Goal: Find specific page/section: Find specific page/section

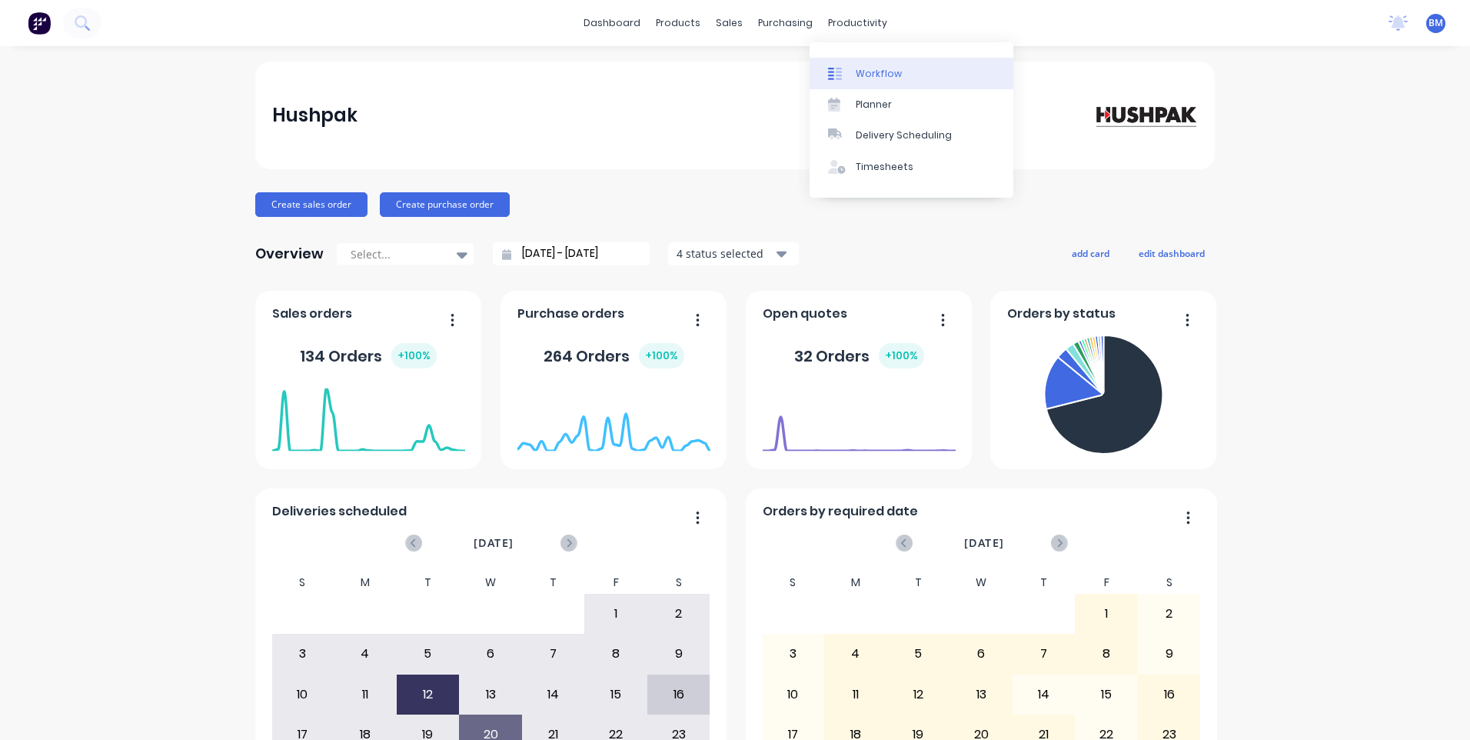
click at [861, 80] on div "Workflow" at bounding box center [879, 74] width 46 height 14
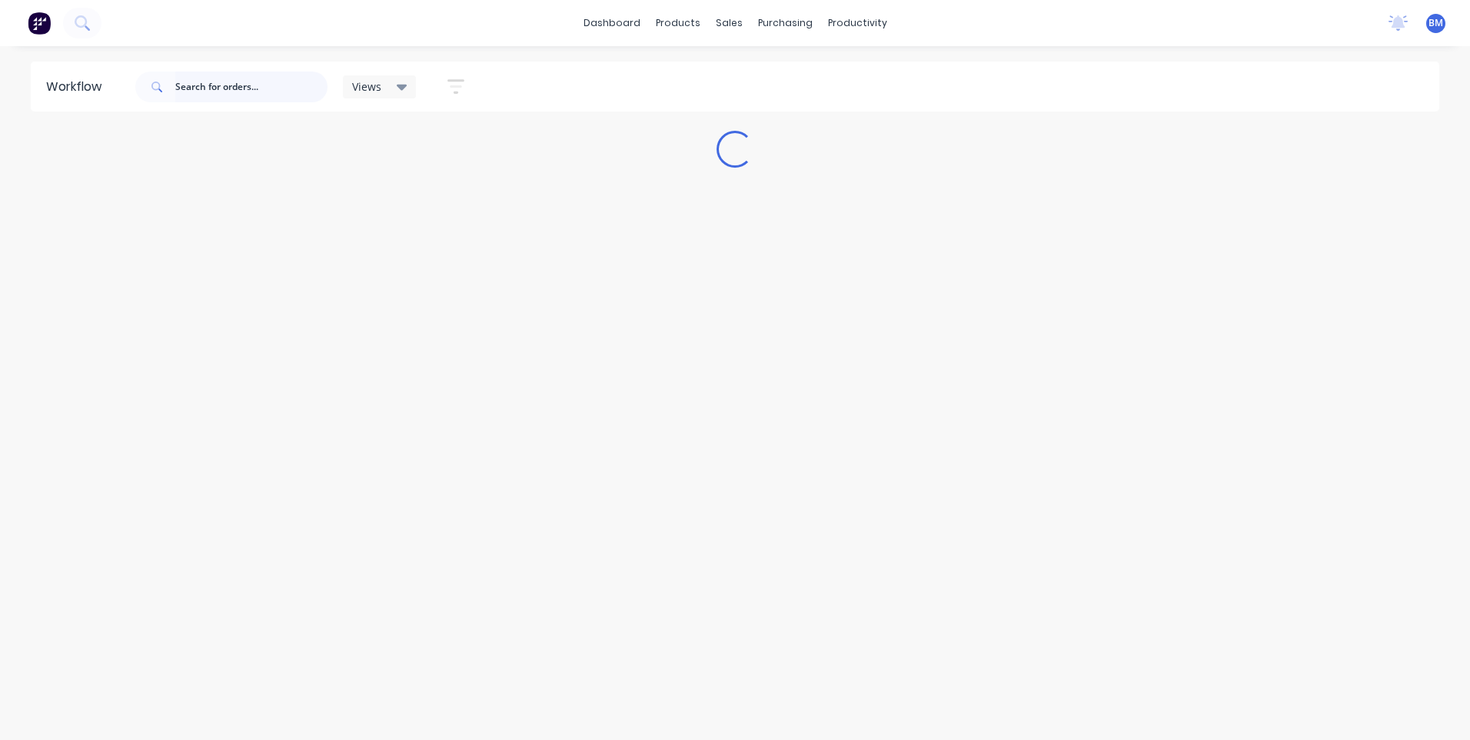
click at [234, 92] on input "text" at bounding box center [251, 87] width 152 height 31
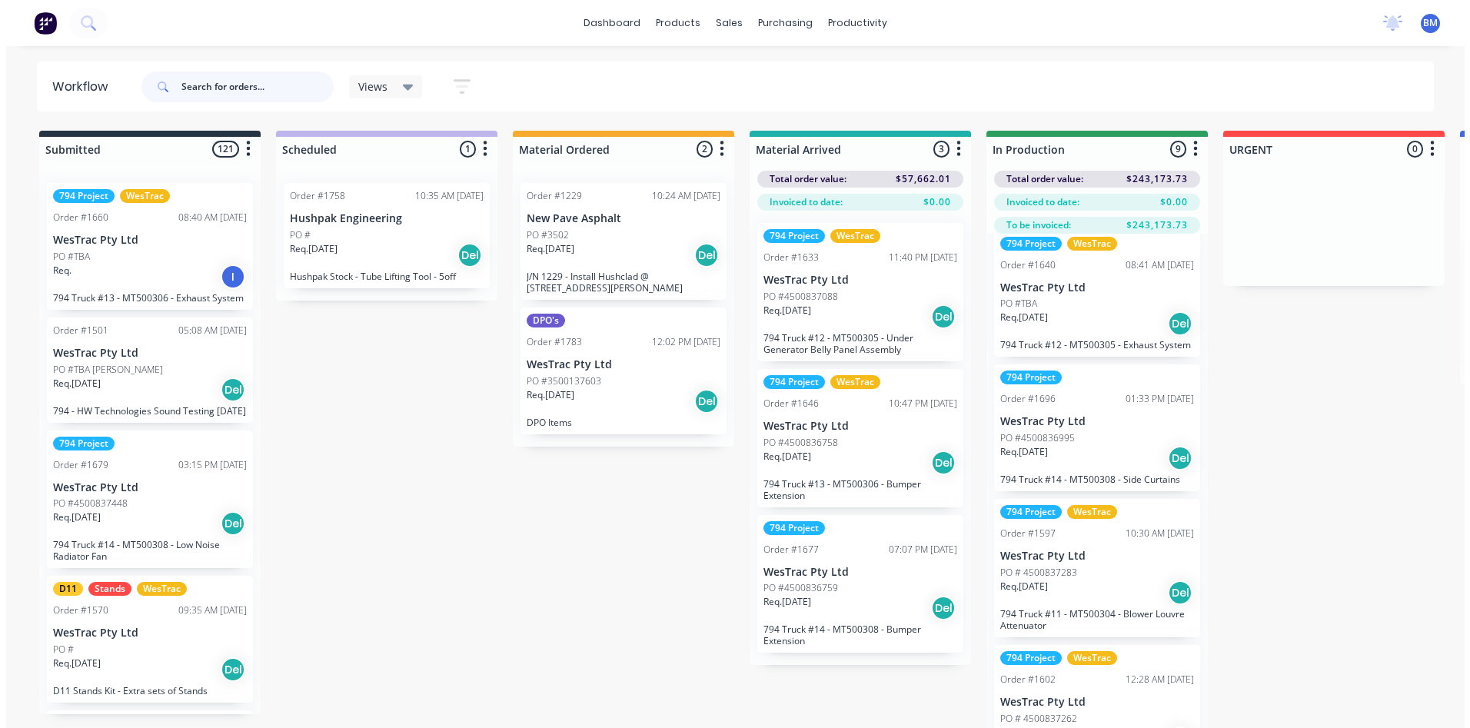
scroll to position [461, 0]
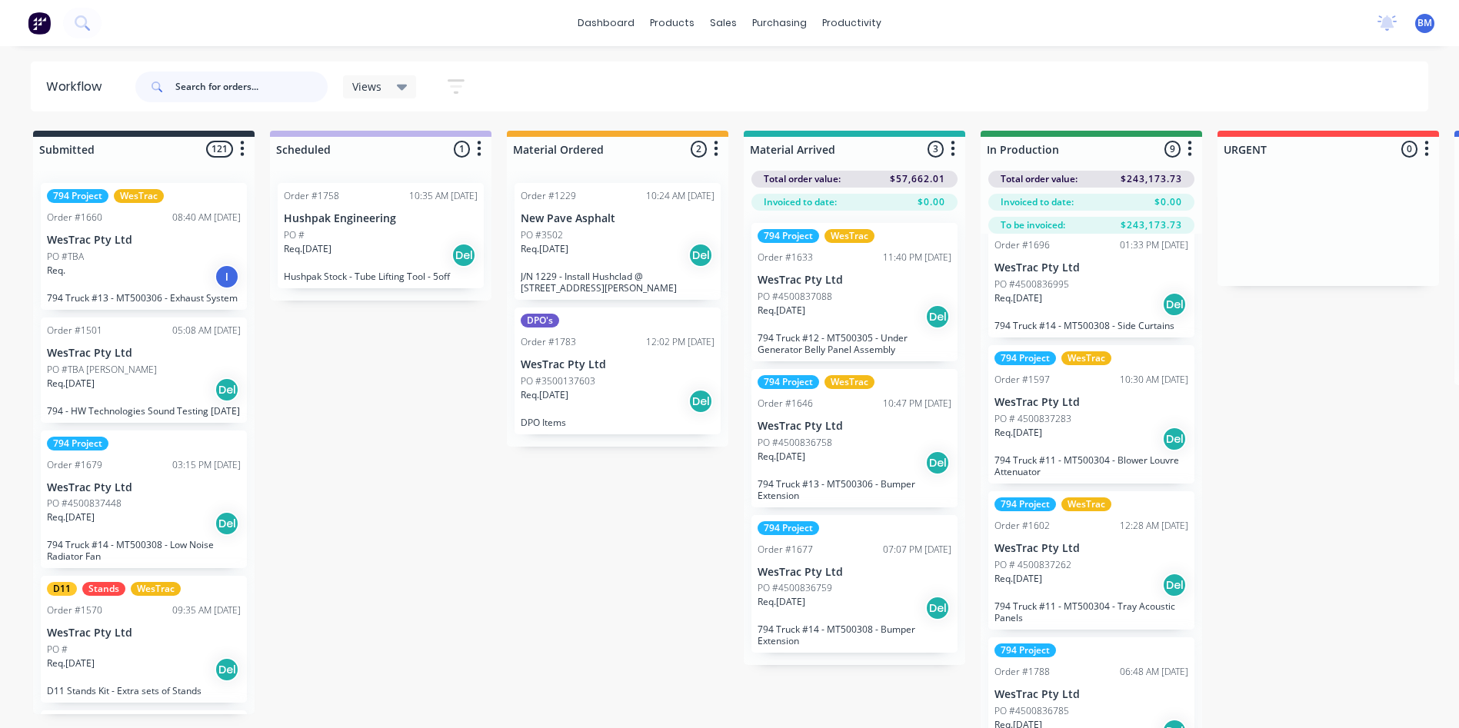
click at [278, 90] on input "text" at bounding box center [251, 87] width 152 height 31
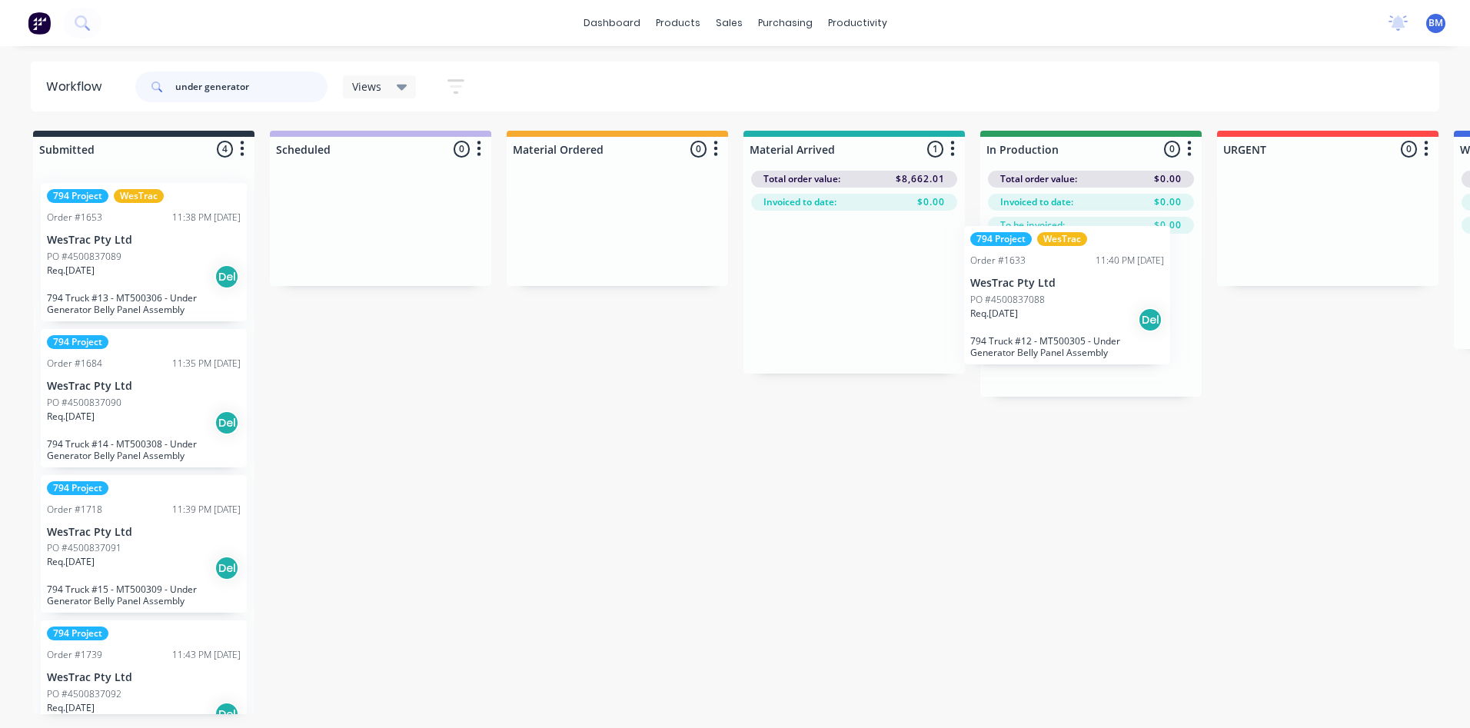
drag, startPoint x: 832, startPoint y: 331, endPoint x: 1070, endPoint y: 339, distance: 238.5
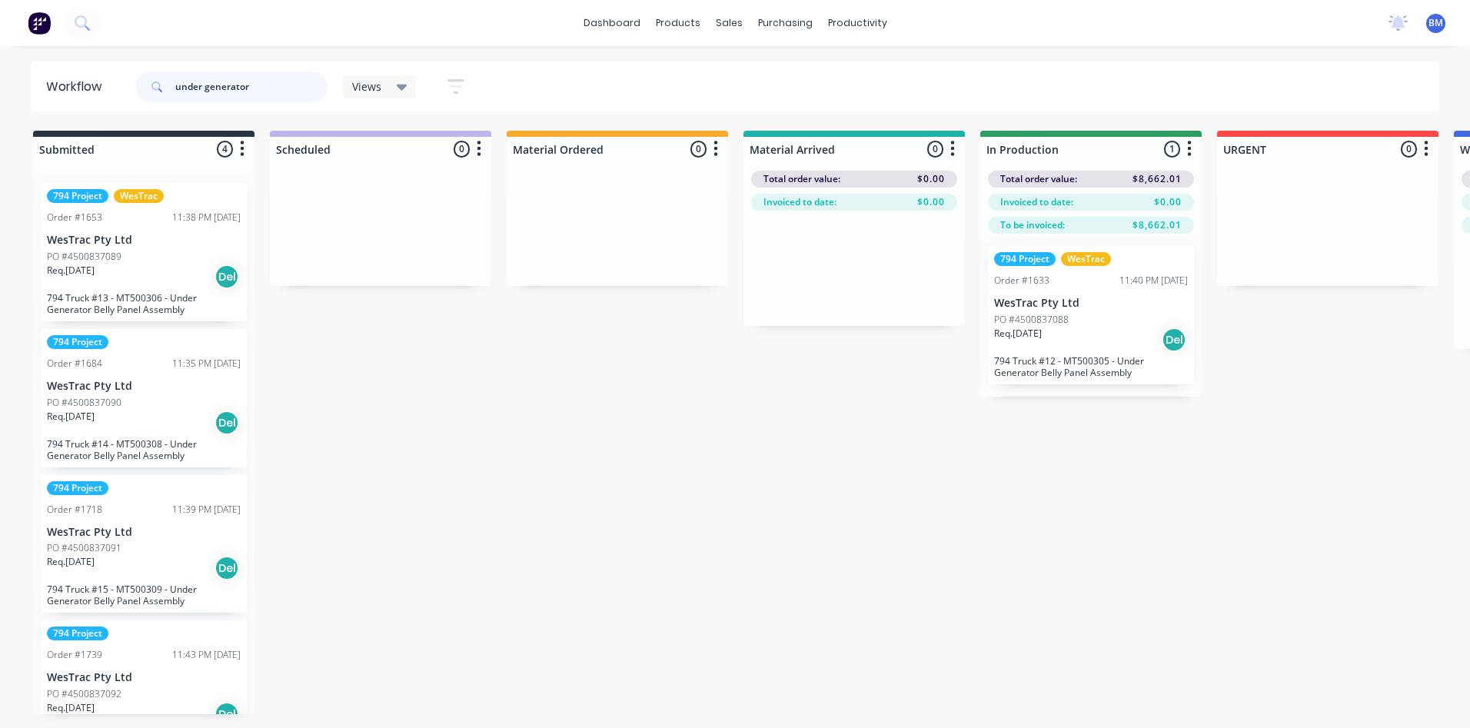
type input "under generator"
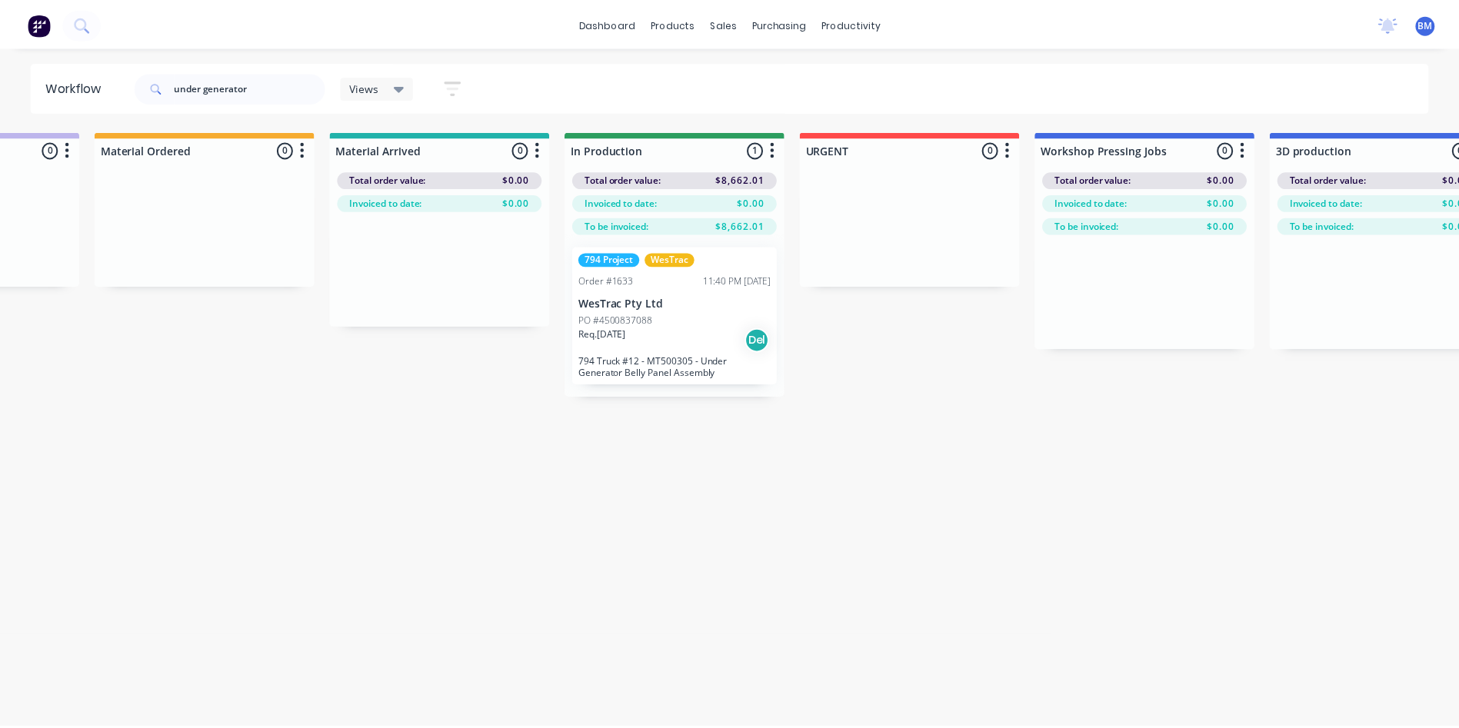
scroll to position [0, 0]
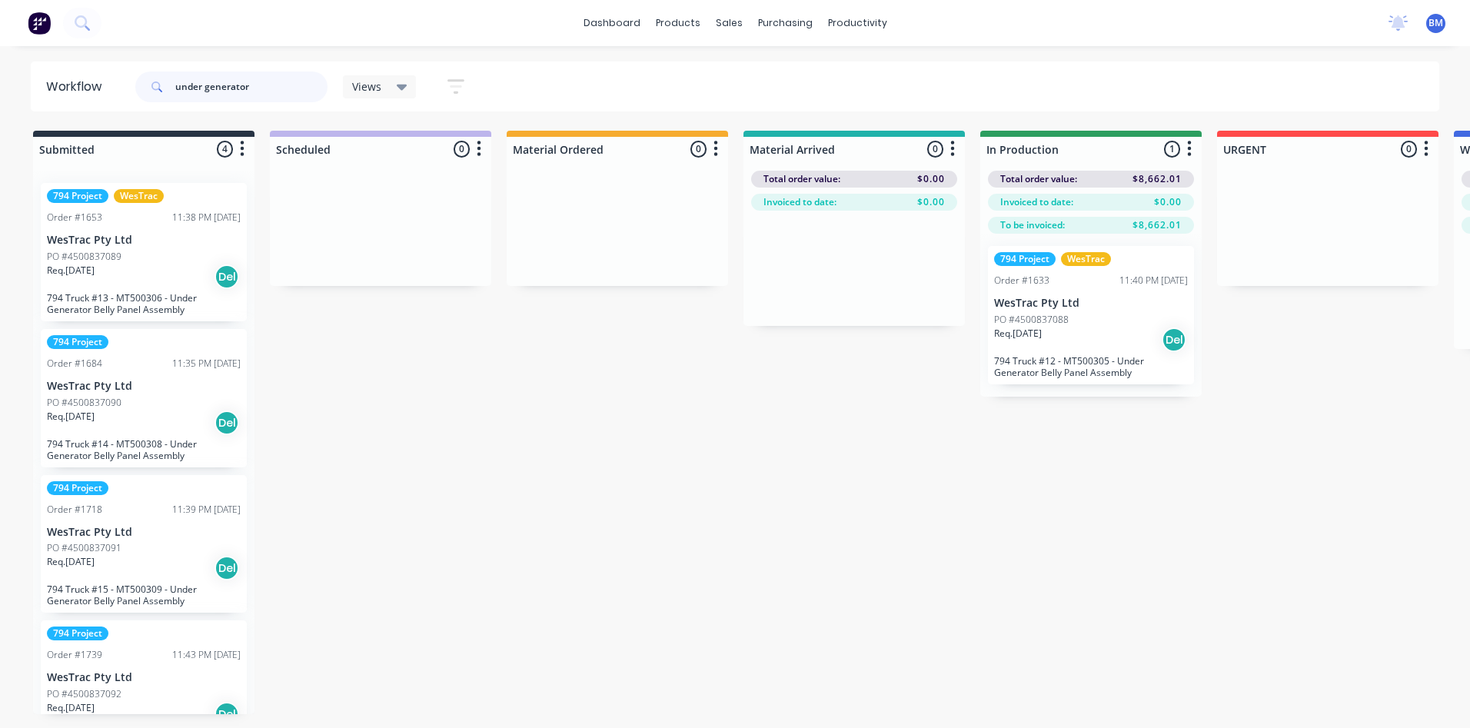
drag, startPoint x: 273, startPoint y: 85, endPoint x: 93, endPoint y: 104, distance: 180.9
click at [98, 104] on header "Workflow under generator Views Save new view None (Default) edit 3D only edit S…" at bounding box center [735, 87] width 1409 height 50
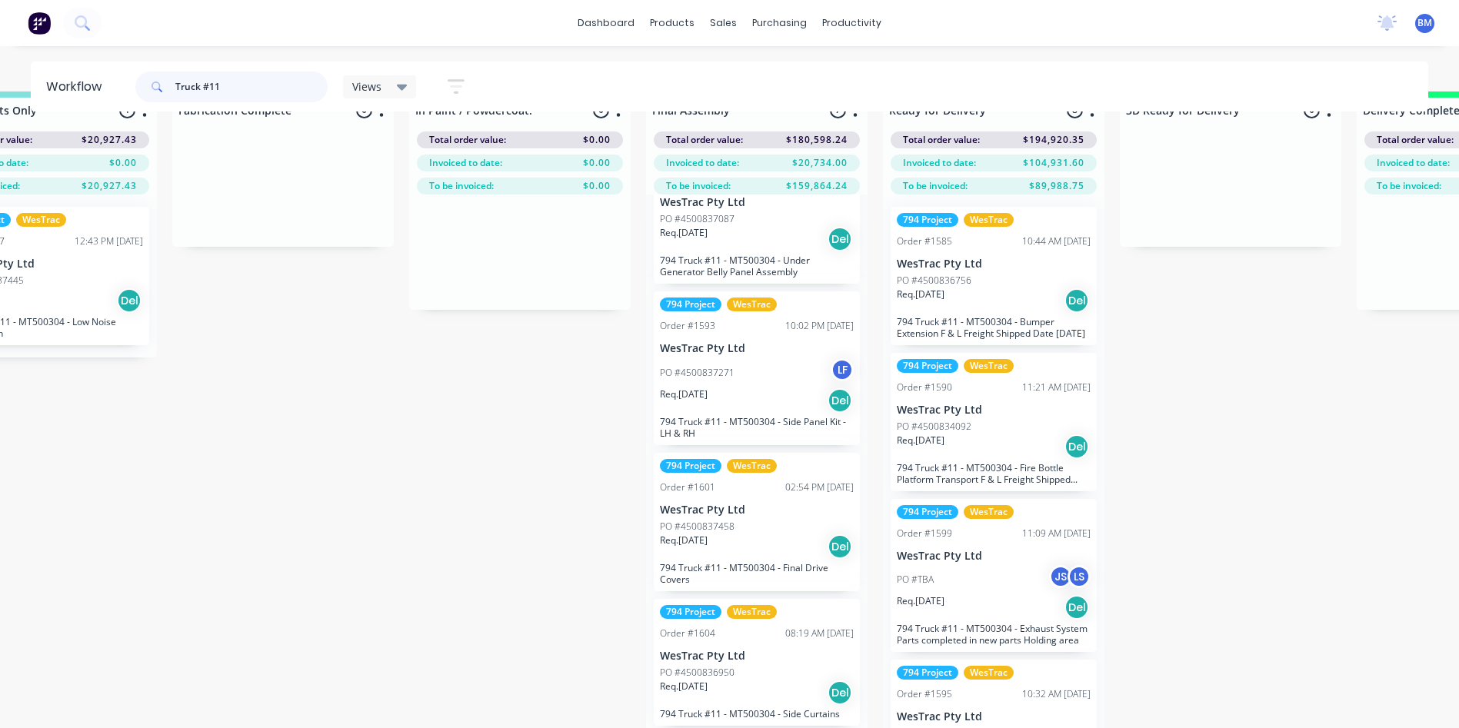
scroll to position [61, 1992]
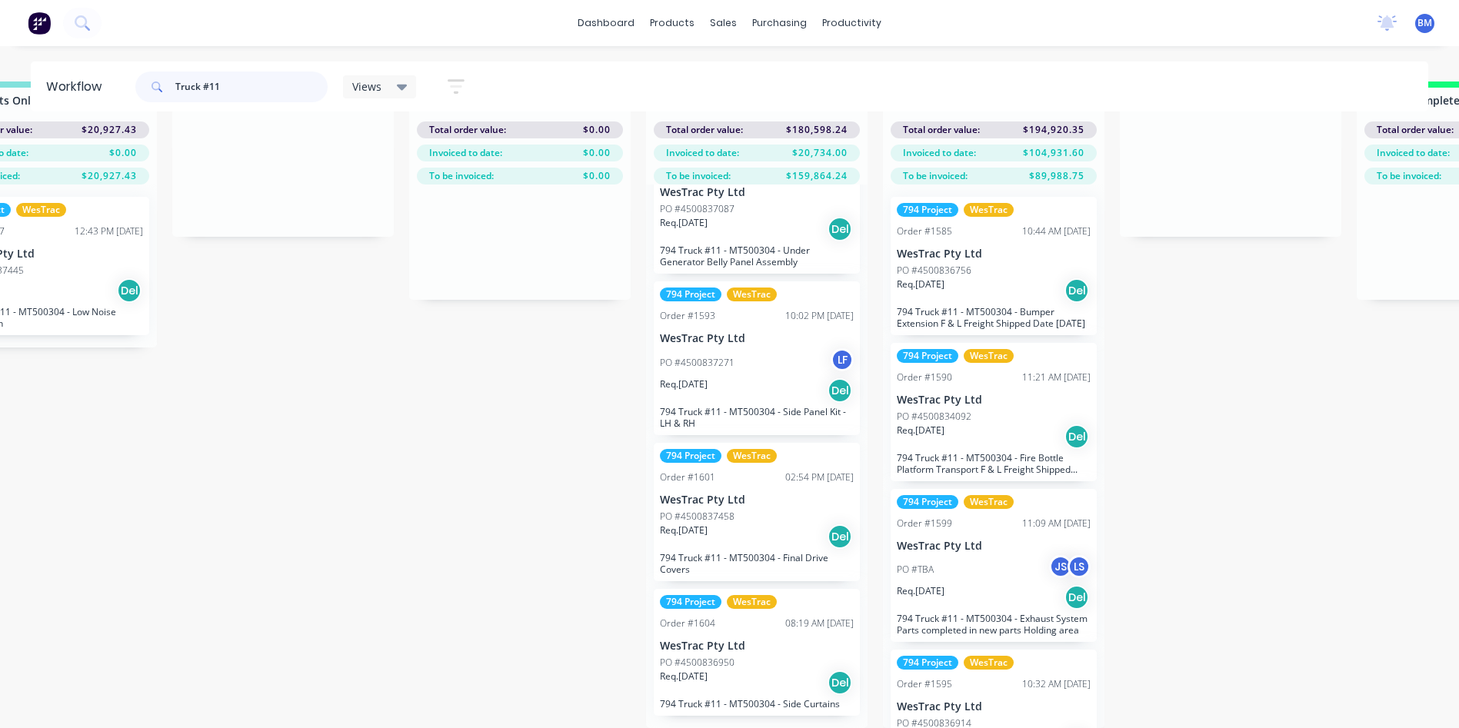
drag, startPoint x: 193, startPoint y: 92, endPoint x: 0, endPoint y: 101, distance: 193.3
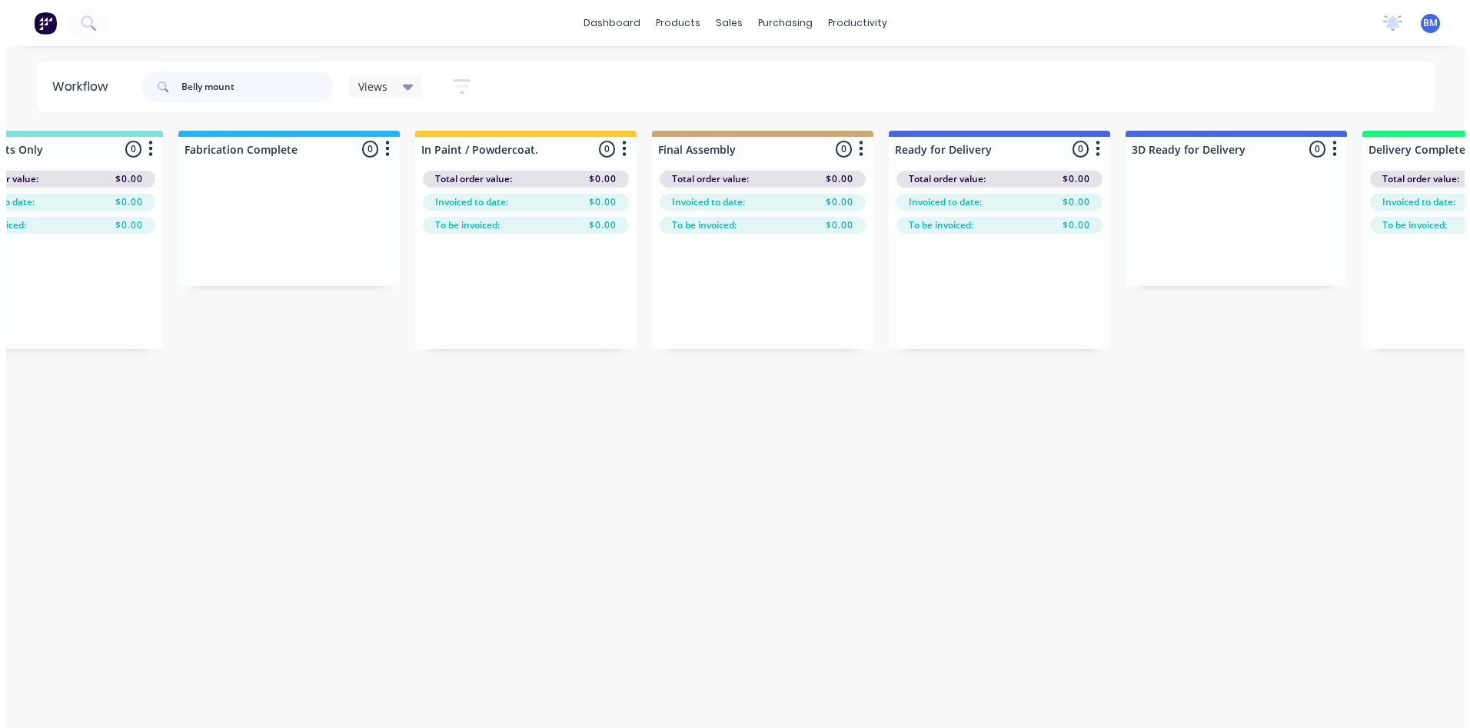
scroll to position [0, 0]
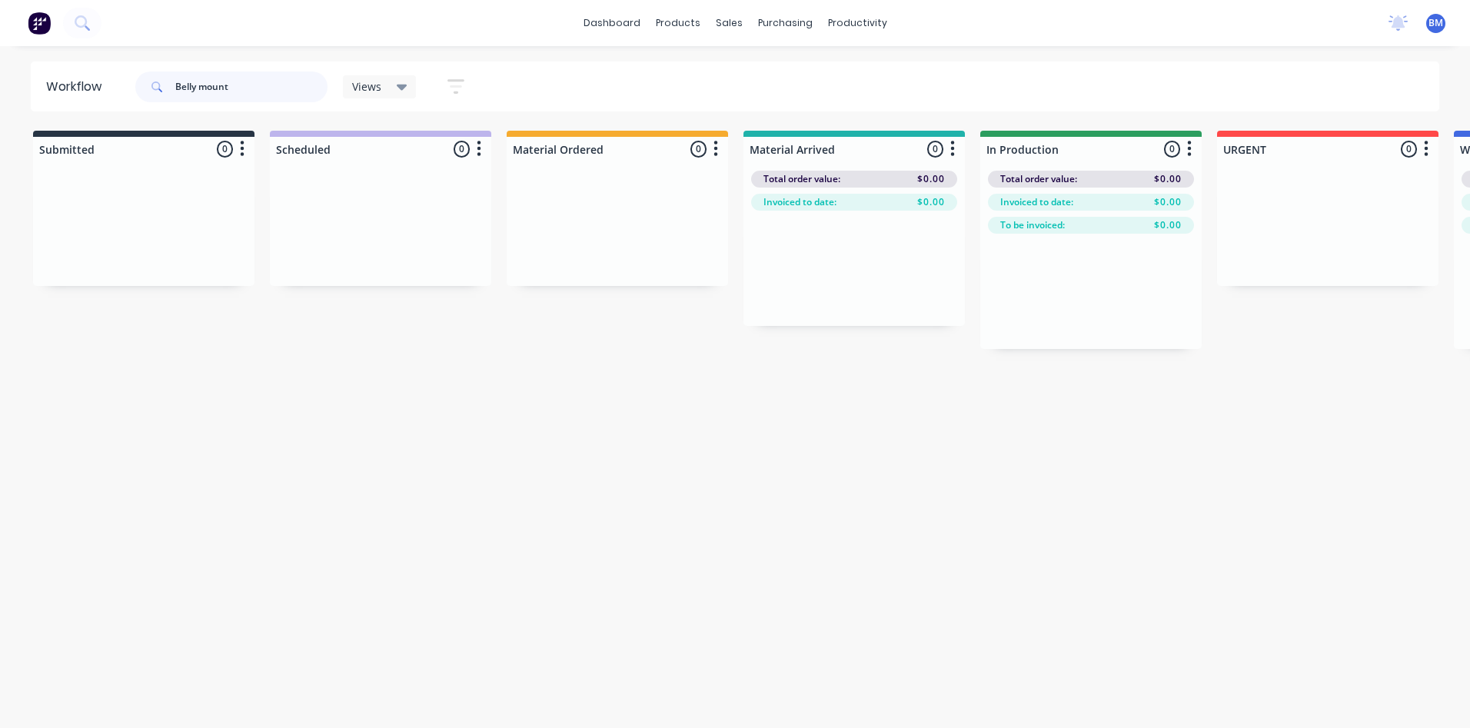
click at [202, 85] on input "Belly mount" at bounding box center [251, 87] width 152 height 31
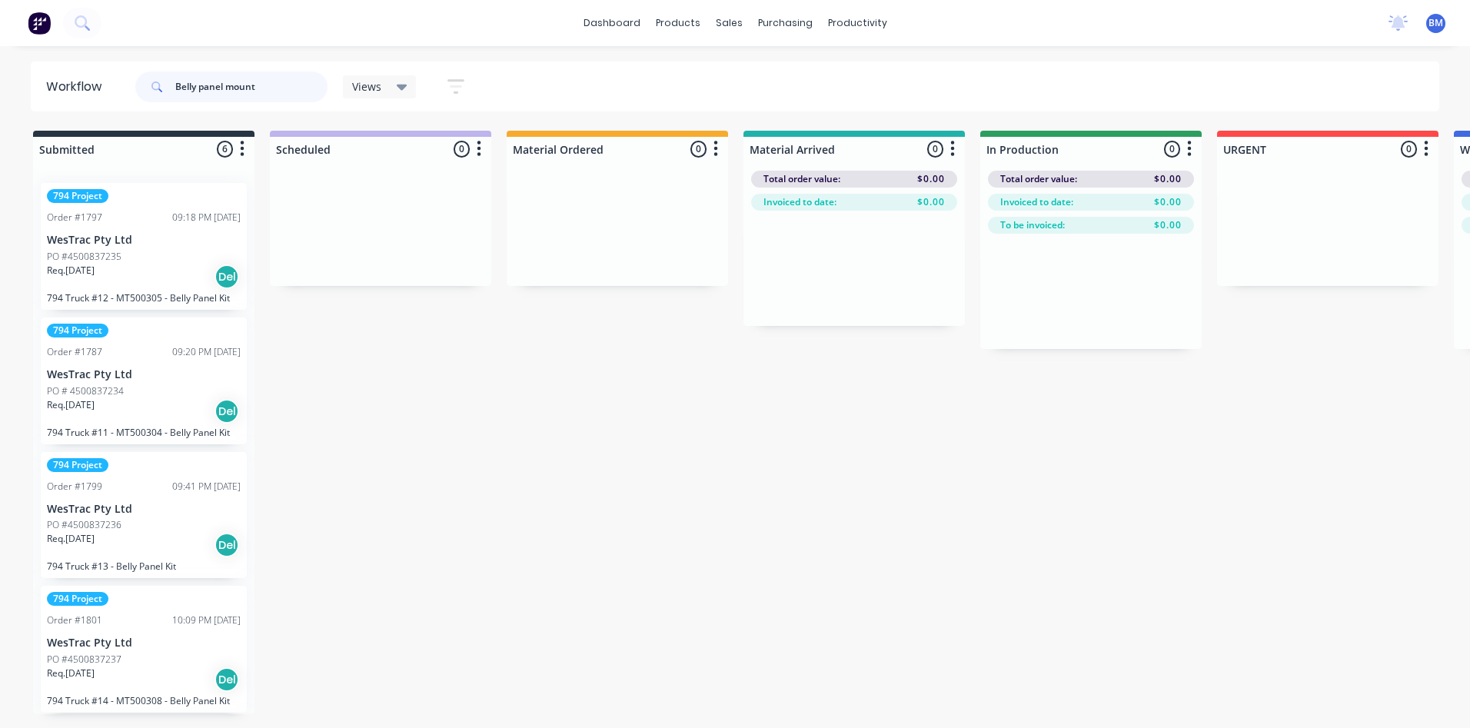
type input "Belly panel mount"
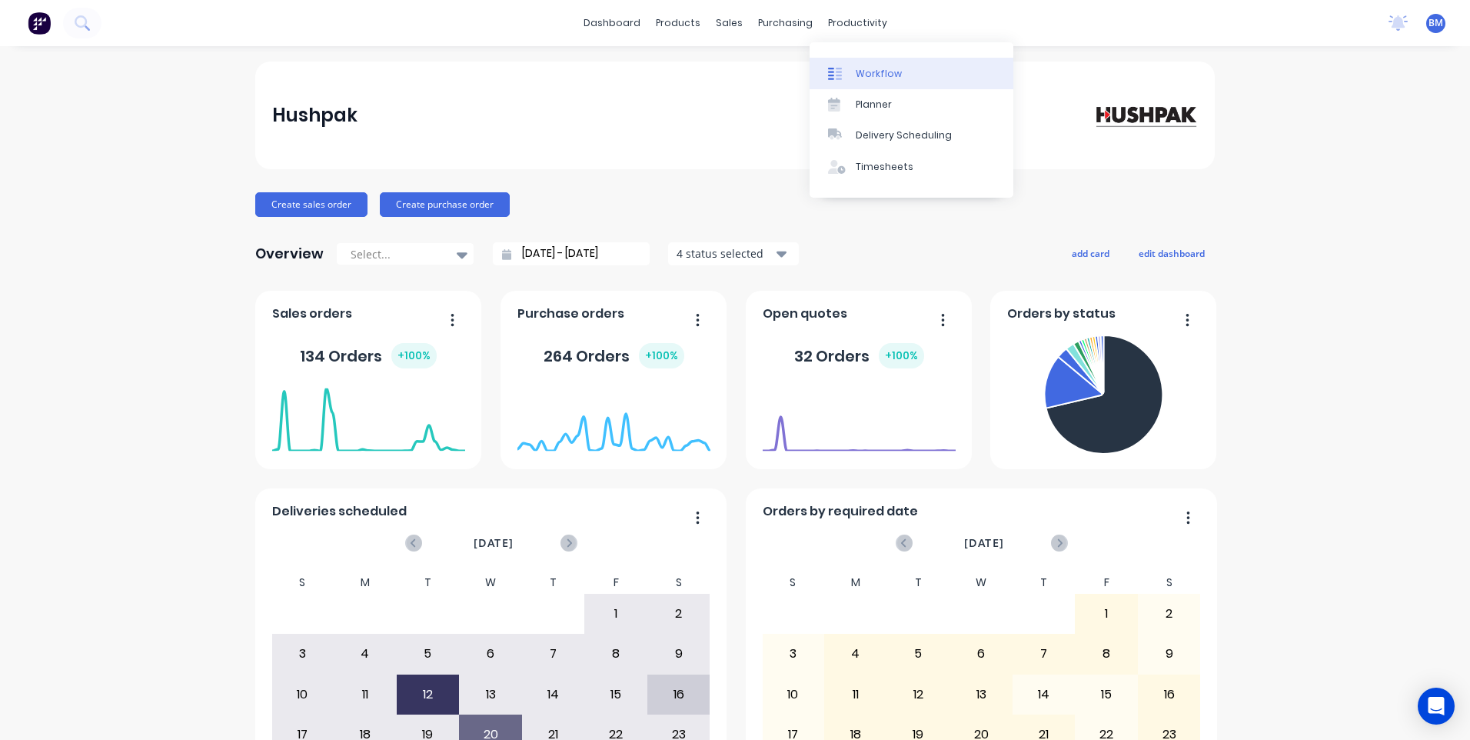
click at [860, 72] on div "Workflow" at bounding box center [879, 74] width 46 height 14
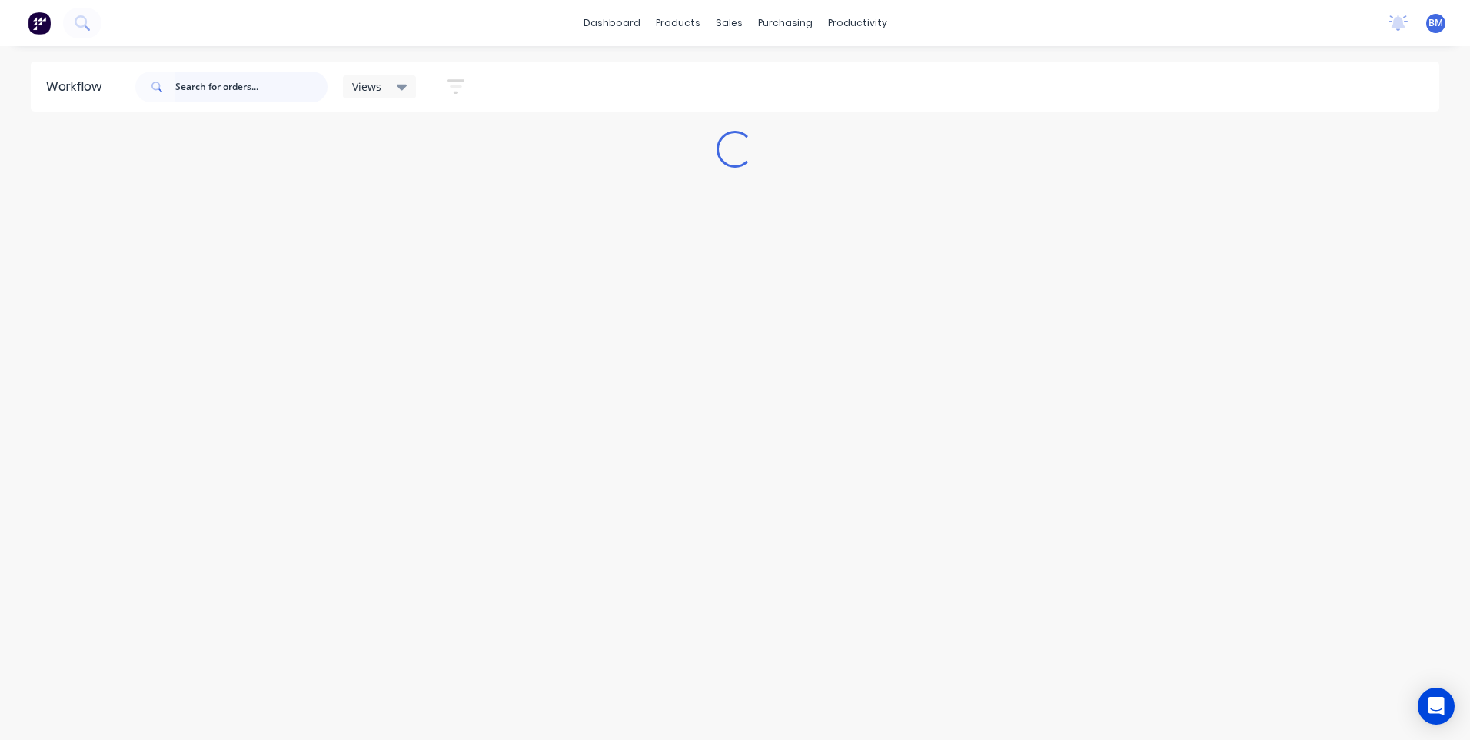
click at [194, 80] on input "text" at bounding box center [251, 87] width 152 height 31
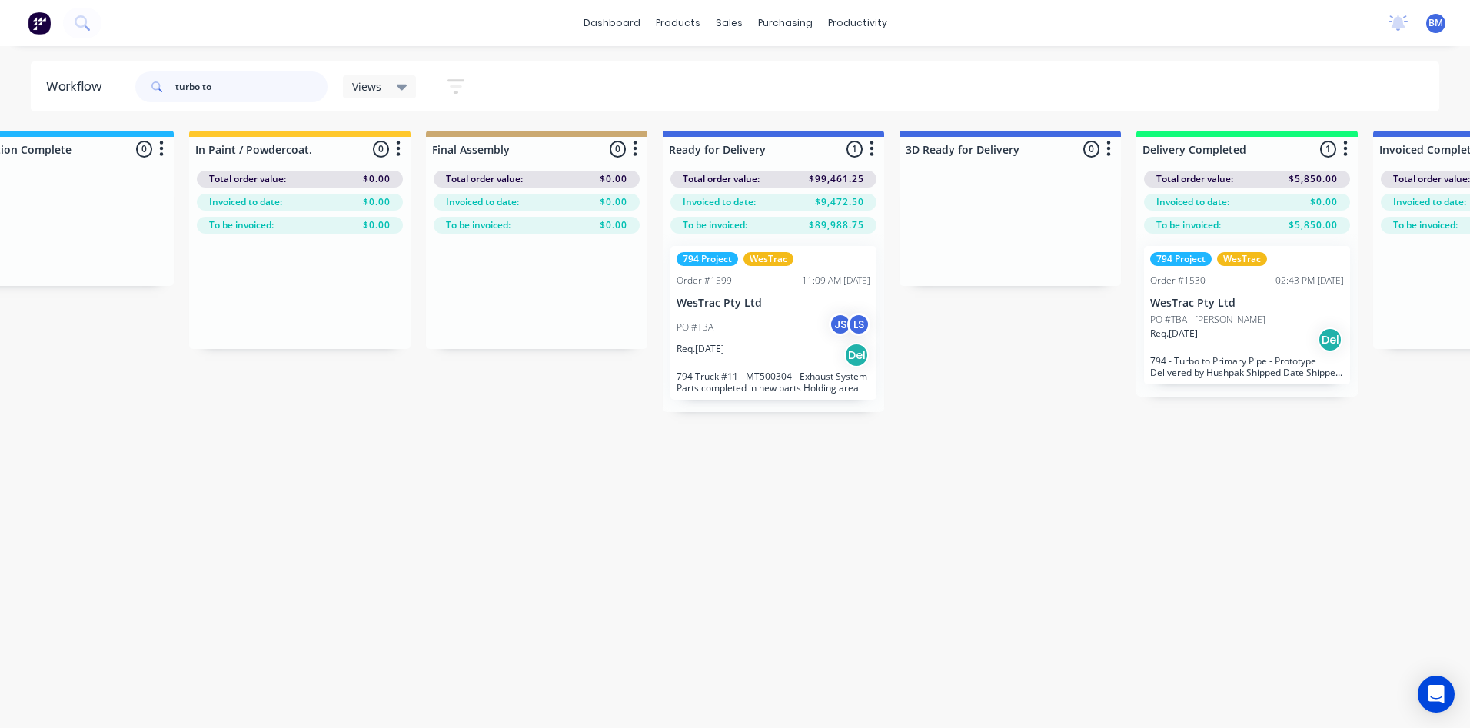
scroll to position [0, 2228]
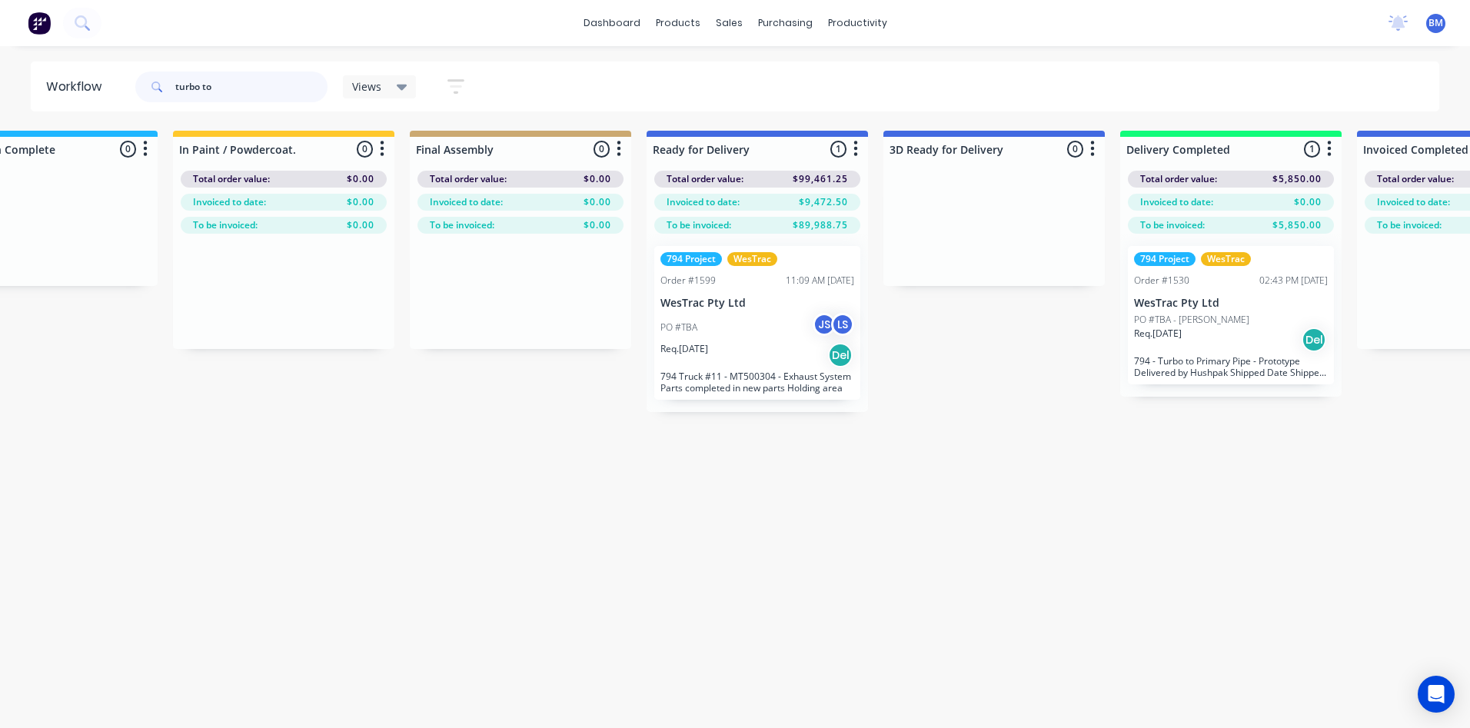
type input "turbo to"
click at [235, 97] on input "turbo to" at bounding box center [251, 87] width 152 height 31
drag, startPoint x: 236, startPoint y: 94, endPoint x: 113, endPoint y: 103, distance: 123.4
click at [115, 103] on header "Workflow turbo to Views Save new view None (Default) edit 3D only edit Show/Hid…" at bounding box center [735, 87] width 1409 height 50
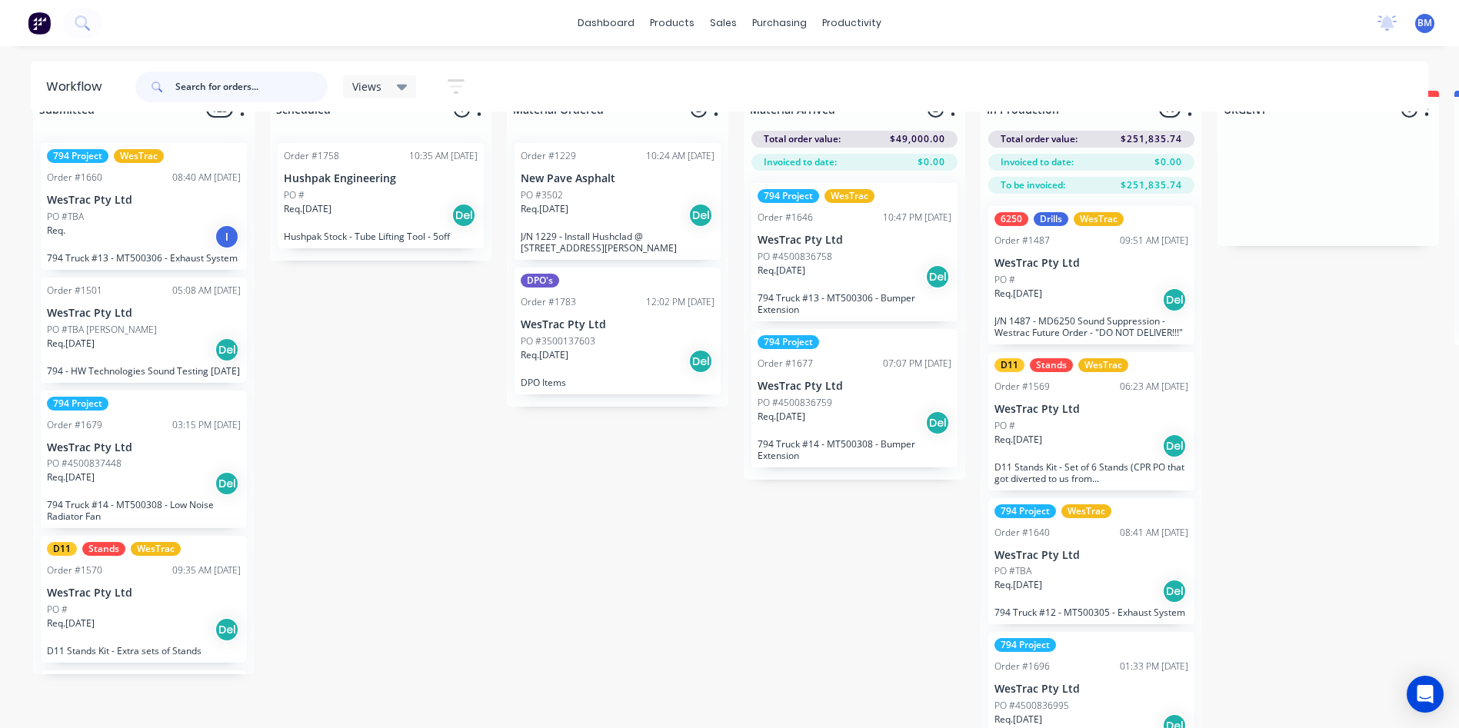
scroll to position [61, 0]
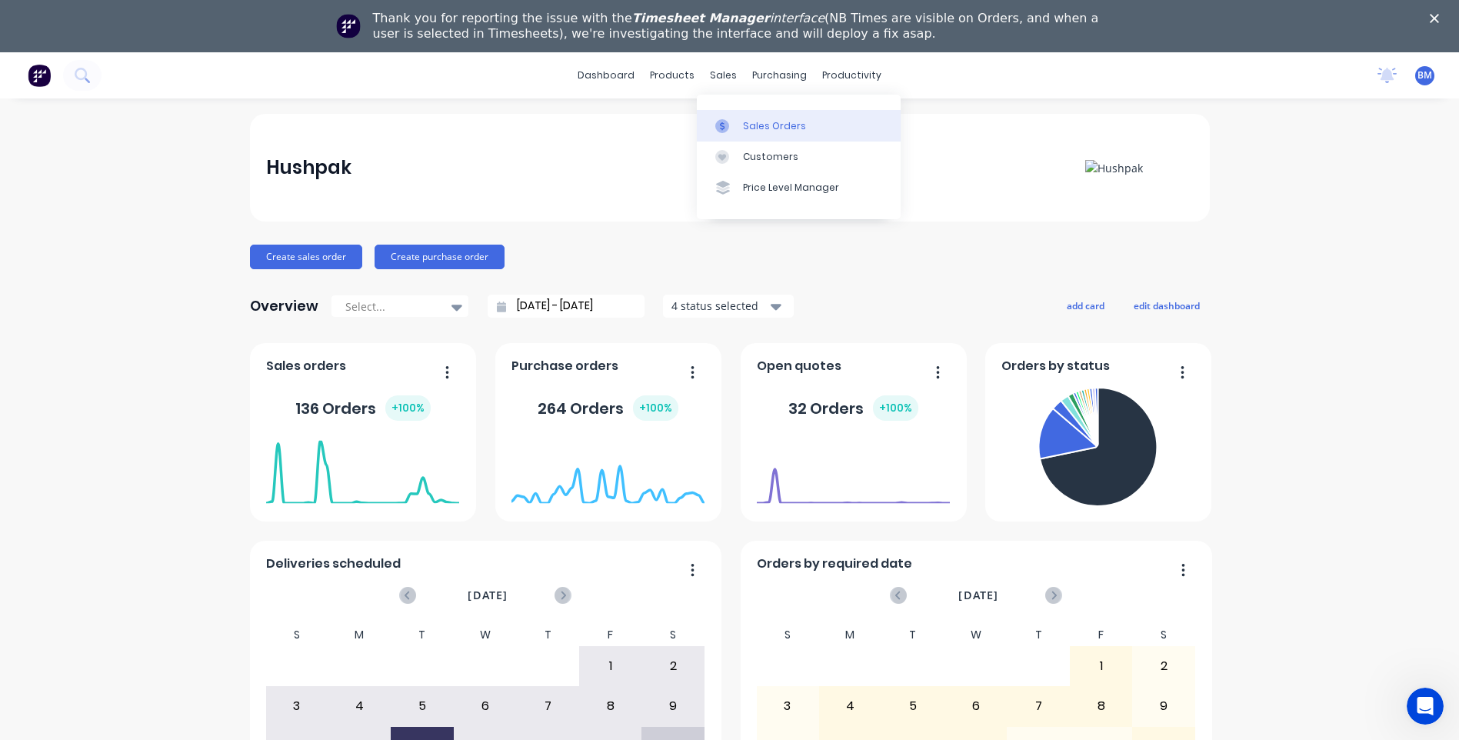
click at [740, 121] on link "Sales Orders" at bounding box center [799, 125] width 204 height 31
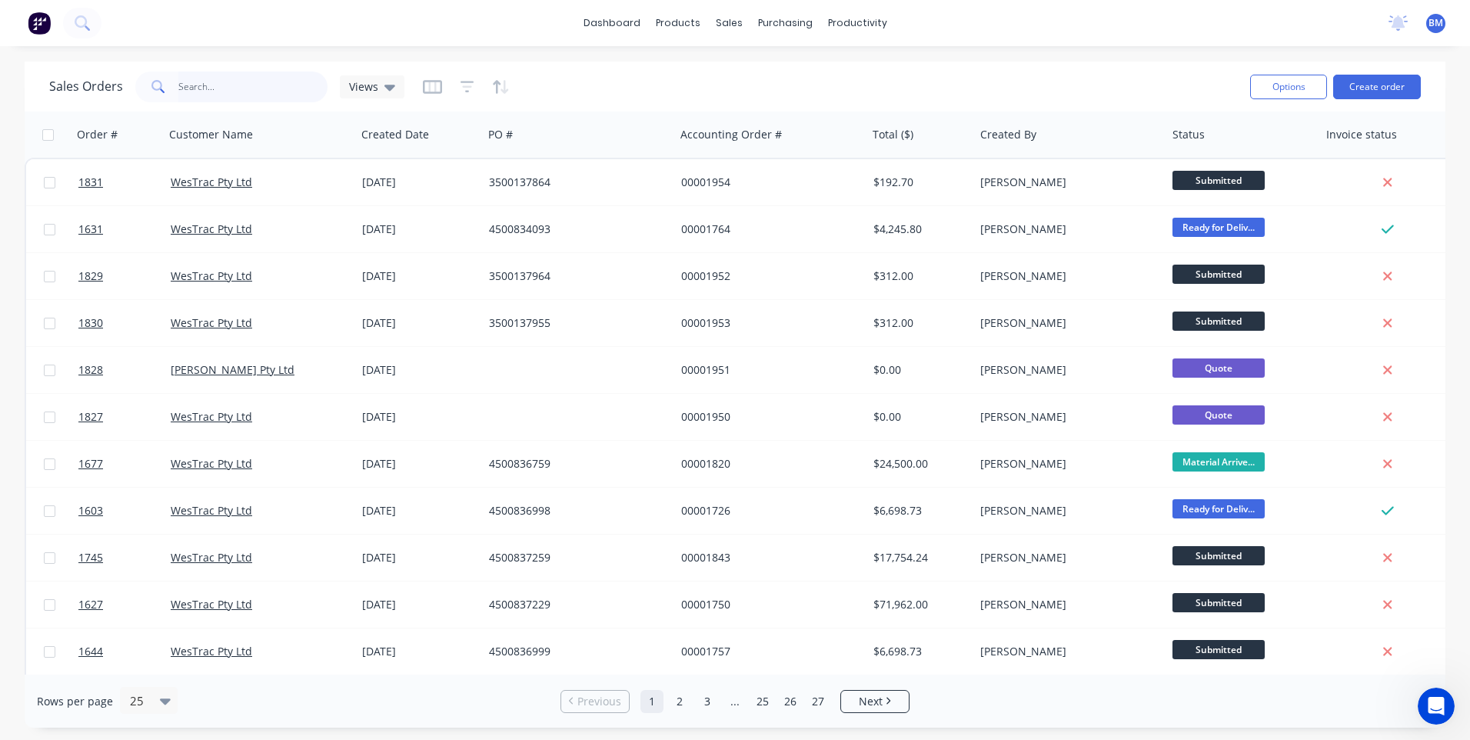
click at [303, 79] on input "text" at bounding box center [253, 87] width 150 height 31
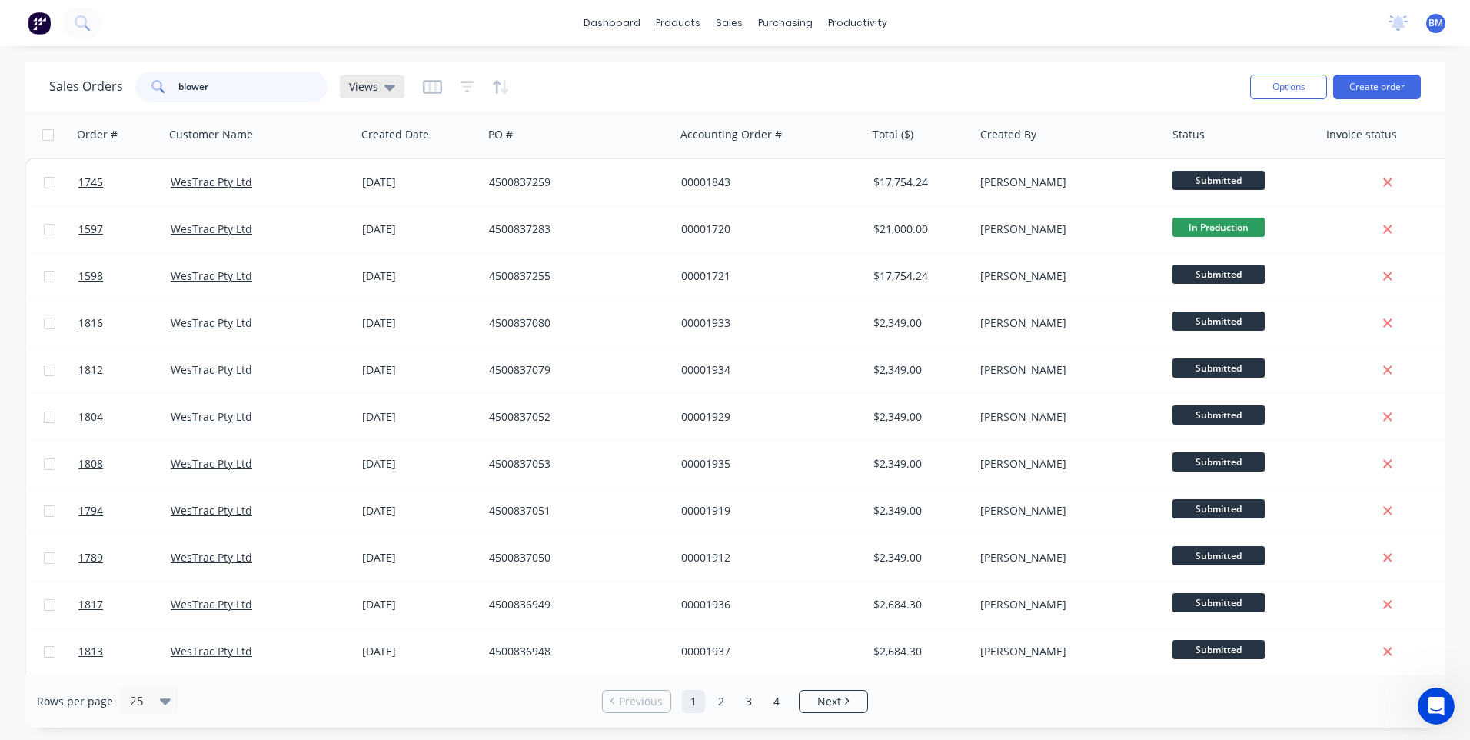
type input "blower"
click at [389, 95] on div "Views" at bounding box center [372, 86] width 65 height 23
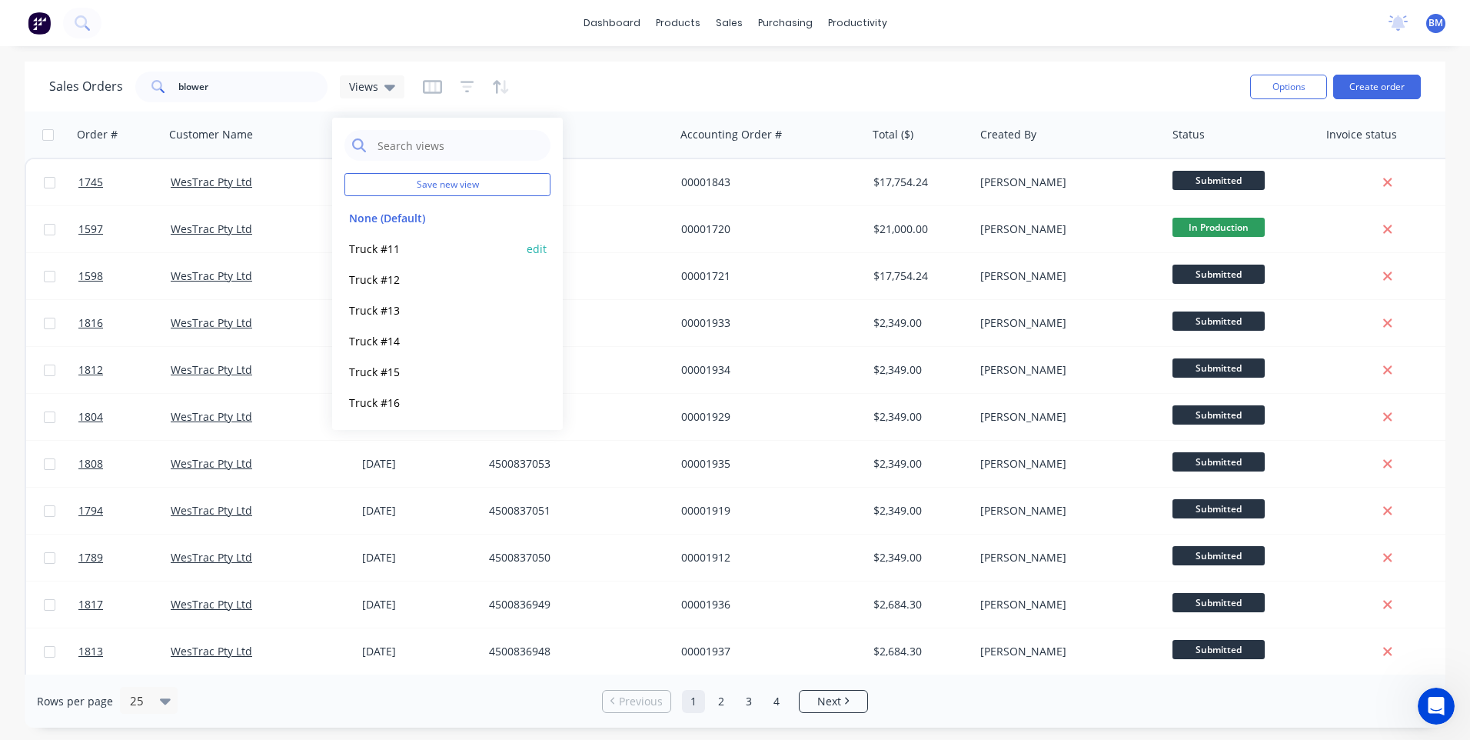
click at [384, 250] on button "Truck #11" at bounding box center [431, 249] width 175 height 18
